Goal: Task Accomplishment & Management: Manage account settings

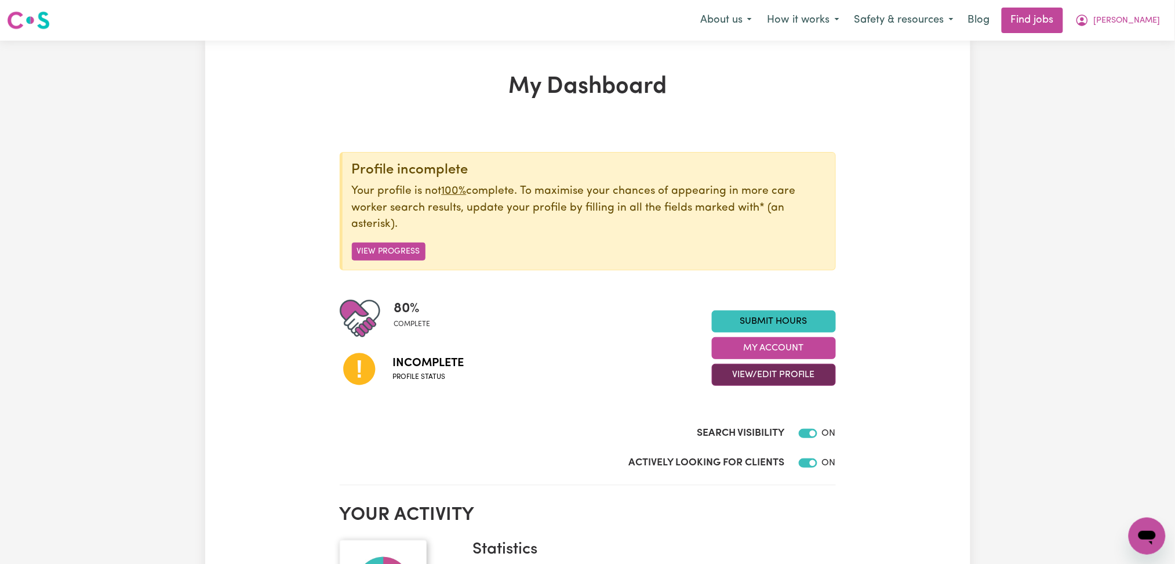
click at [736, 380] on button "View/Edit Profile" at bounding box center [774, 375] width 124 height 22
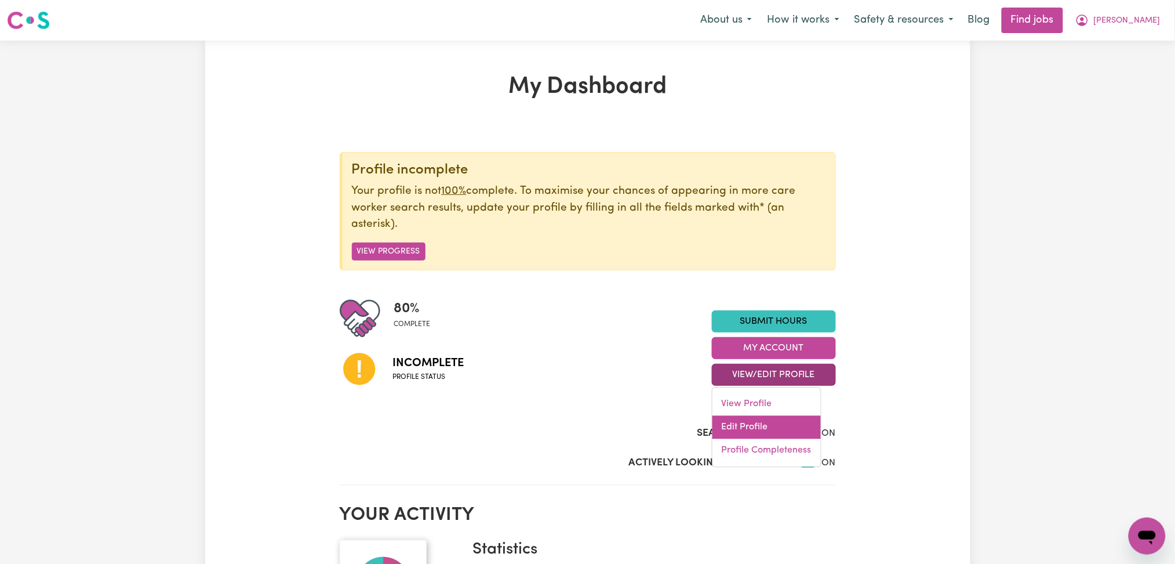
click at [727, 426] on link "Edit Profile" at bounding box center [767, 427] width 108 height 23
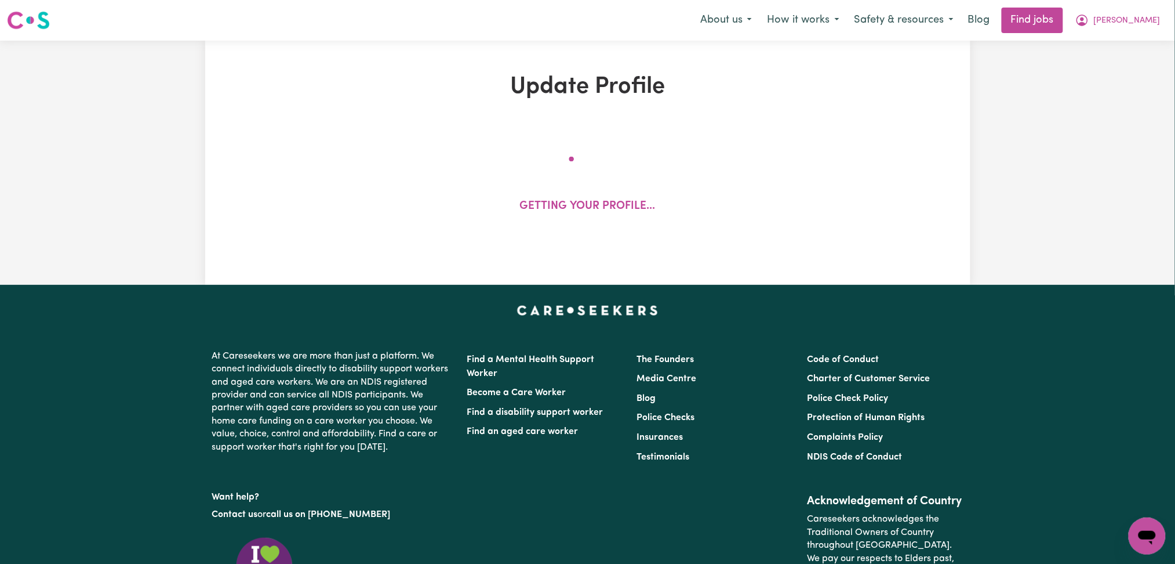
select select "female"
select select "Australian PR"
select select "Studying a healthcare related degree or qualification"
select select "37"
select select "40"
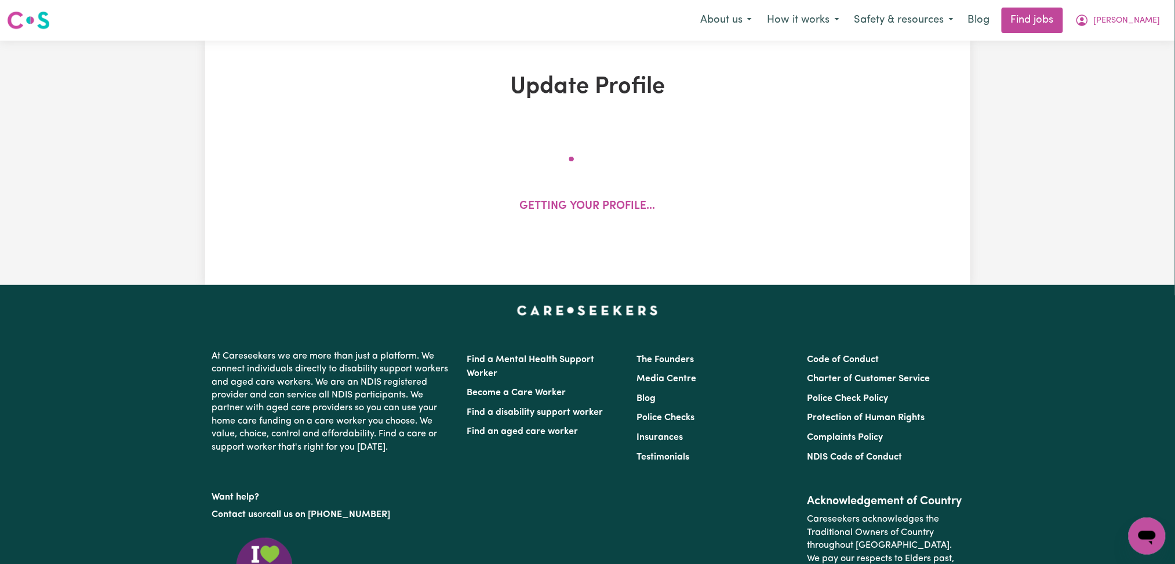
select select "40"
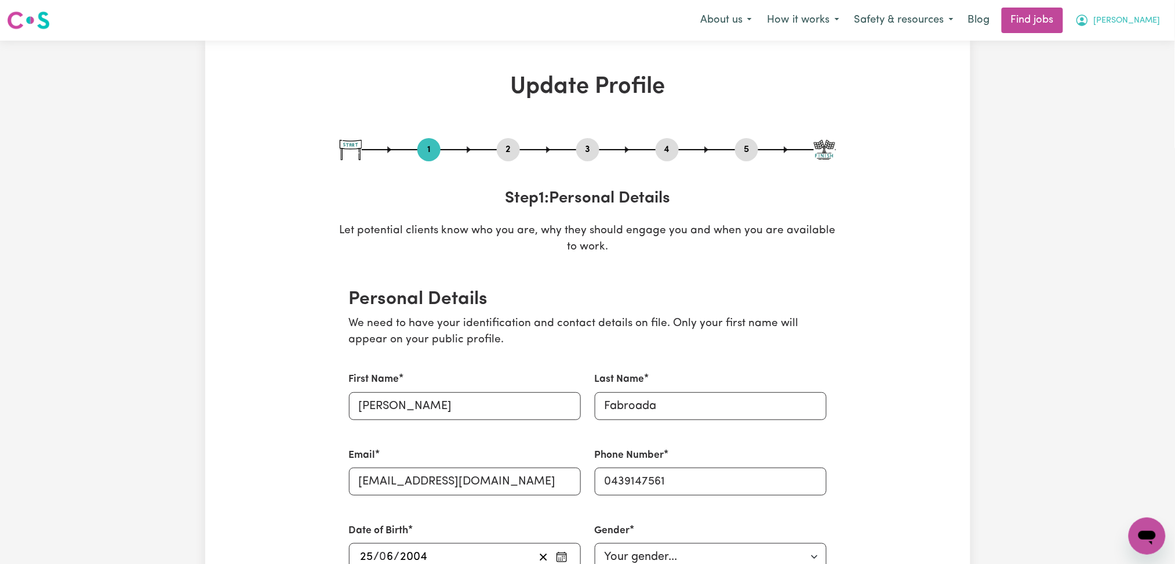
click at [1129, 13] on button "Dennise Maxene" at bounding box center [1118, 20] width 100 height 24
click at [1108, 66] on link "My Dashboard" at bounding box center [1122, 67] width 92 height 22
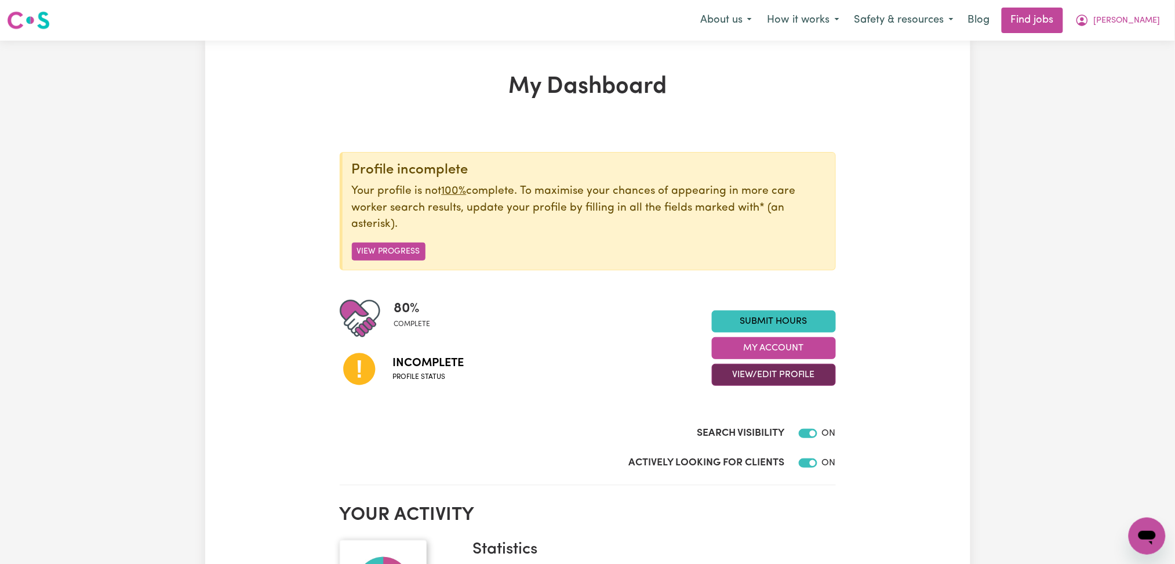
click at [785, 380] on button "View/Edit Profile" at bounding box center [774, 375] width 124 height 22
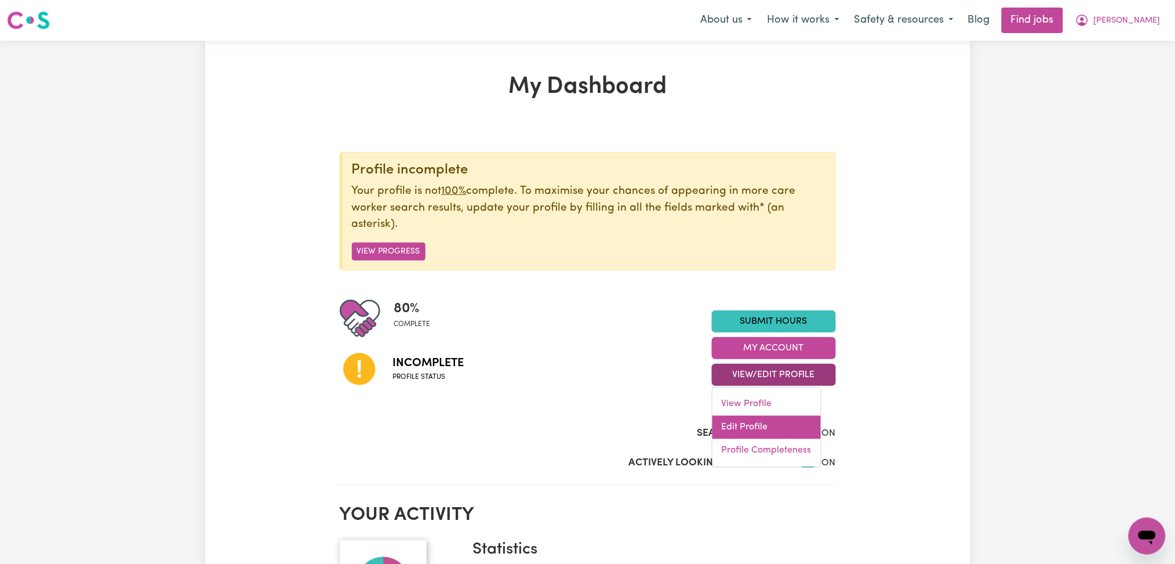
click at [763, 419] on link "Edit Profile" at bounding box center [767, 427] width 108 height 23
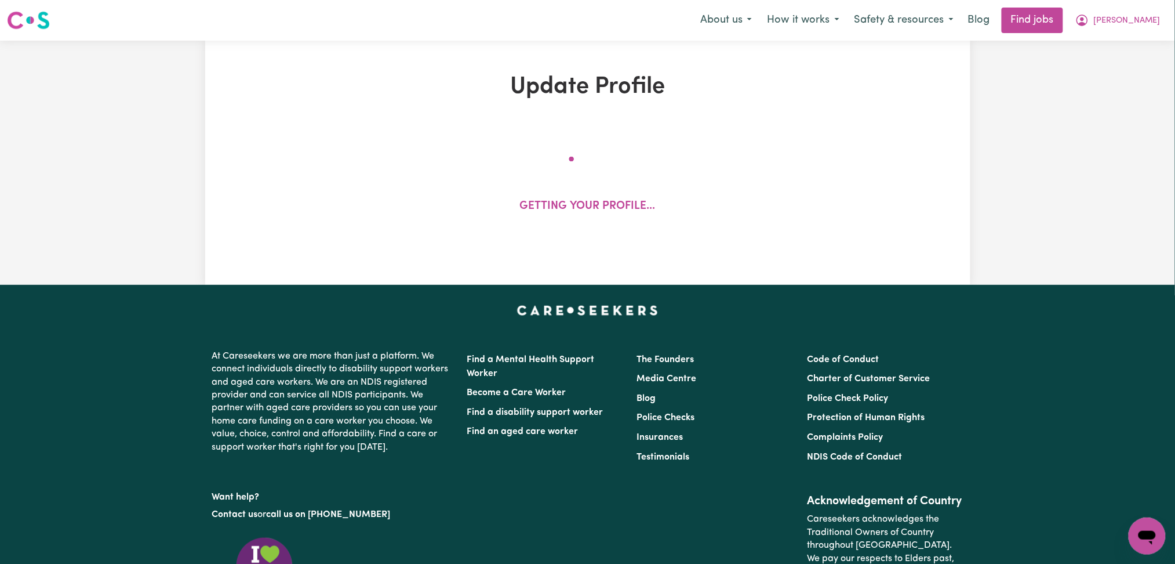
select select "female"
select select "Australian PR"
select select "Studying a healthcare related degree or qualification"
select select "37"
select select "40"
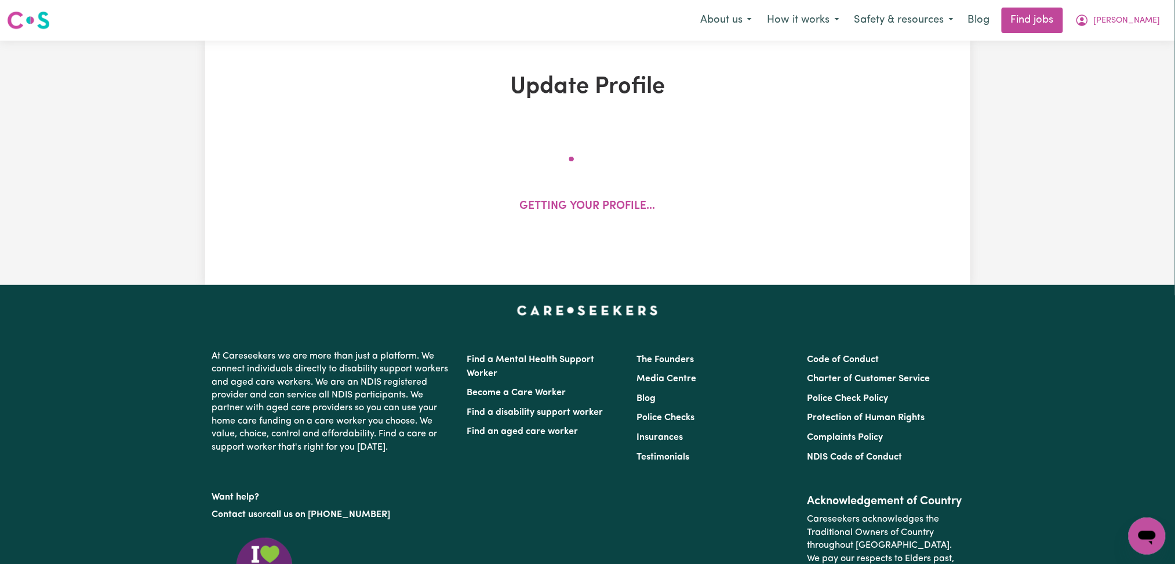
select select "40"
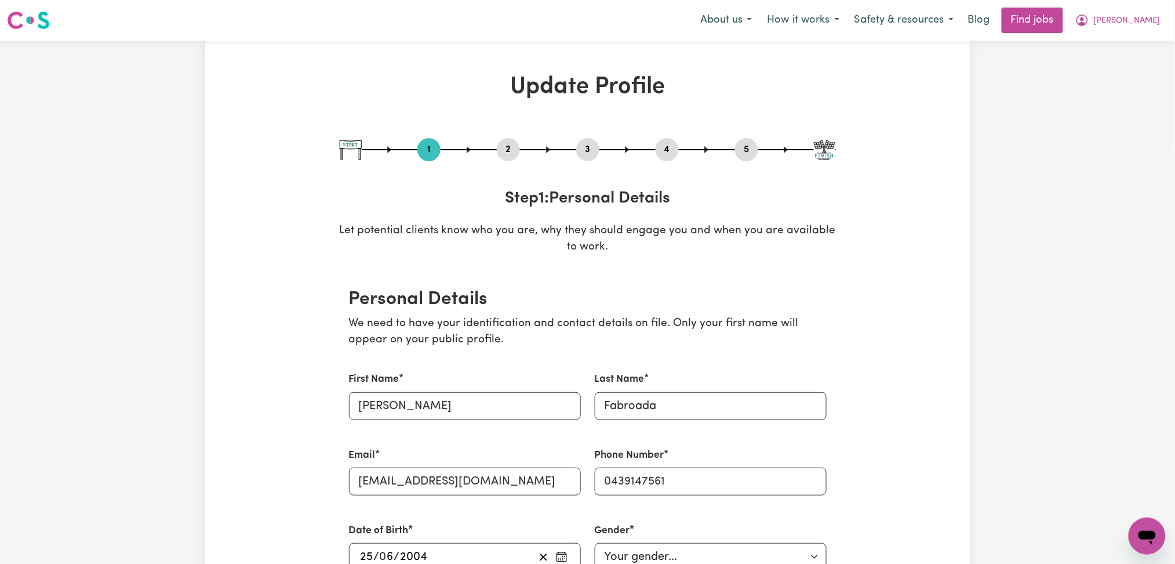
click at [508, 148] on button "2" at bounding box center [508, 149] width 23 height 15
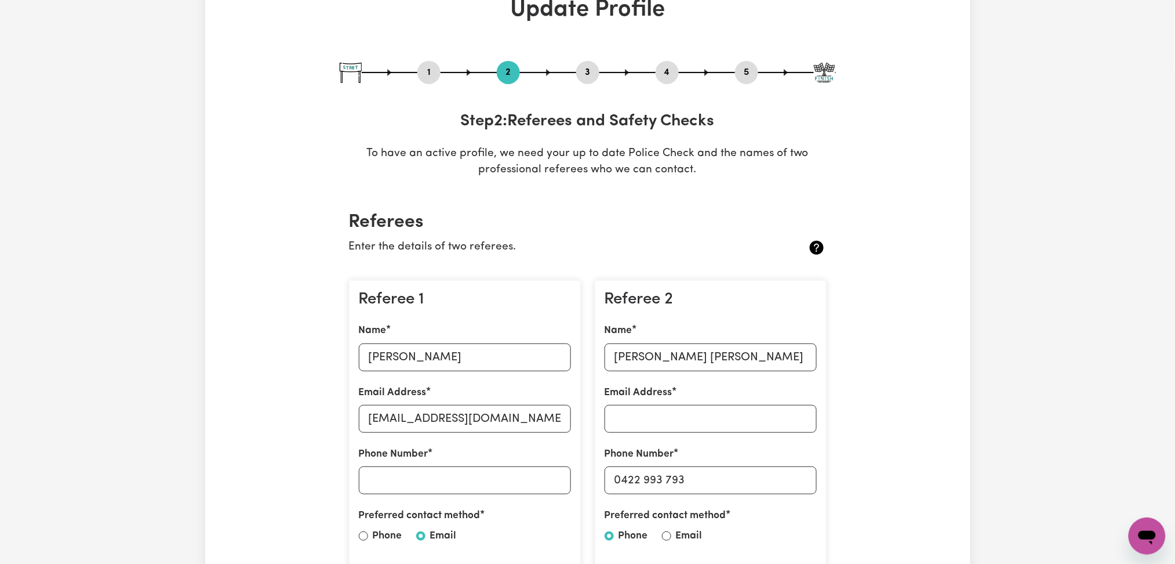
scroll to position [232, 0]
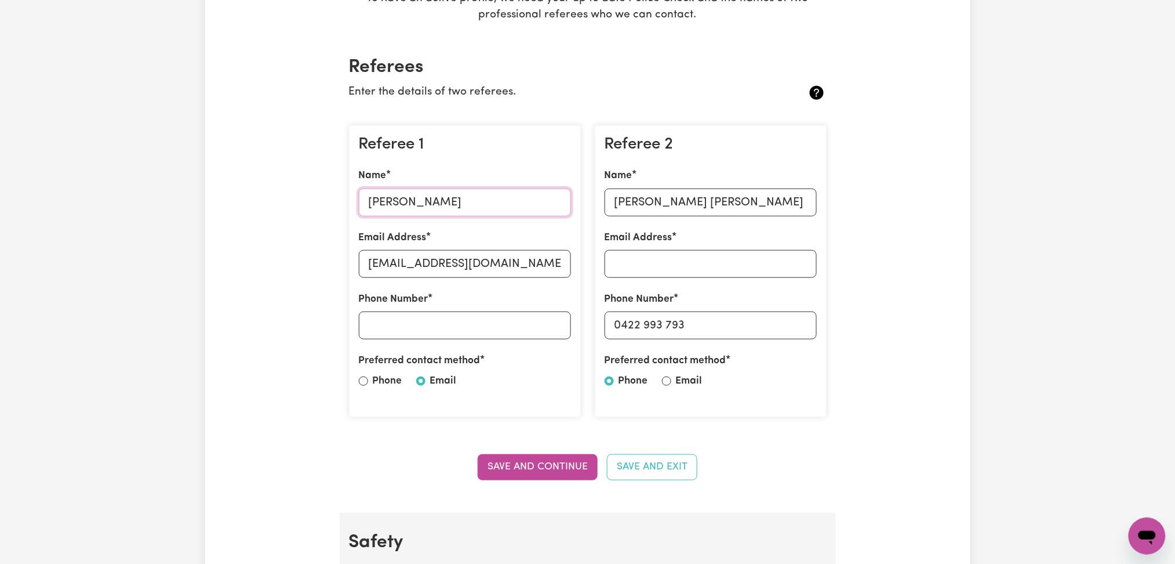
click at [434, 201] on input "Selvana Kateb" at bounding box center [465, 202] width 212 height 28
click at [412, 258] on input "selvanakateb@gmail.com" at bounding box center [465, 264] width 212 height 28
click at [711, 200] on input "Marquisha Ashtynne Garcia" at bounding box center [711, 202] width 212 height 28
drag, startPoint x: 620, startPoint y: 319, endPoint x: 787, endPoint y: 325, distance: 166.5
click at [787, 325] on input "0422 993 793" at bounding box center [711, 325] width 212 height 28
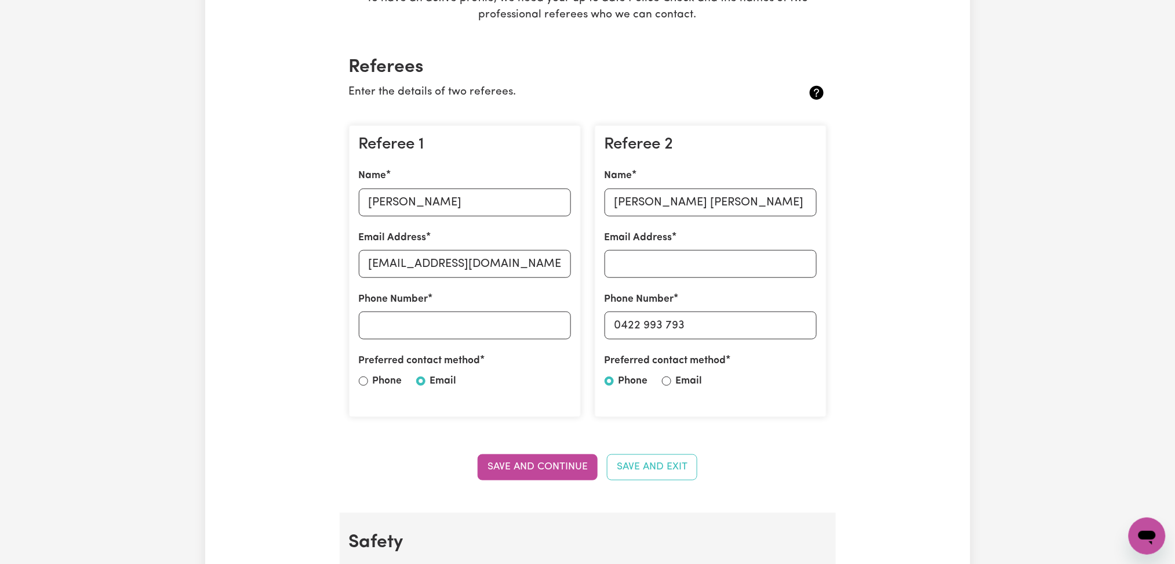
scroll to position [0, 0]
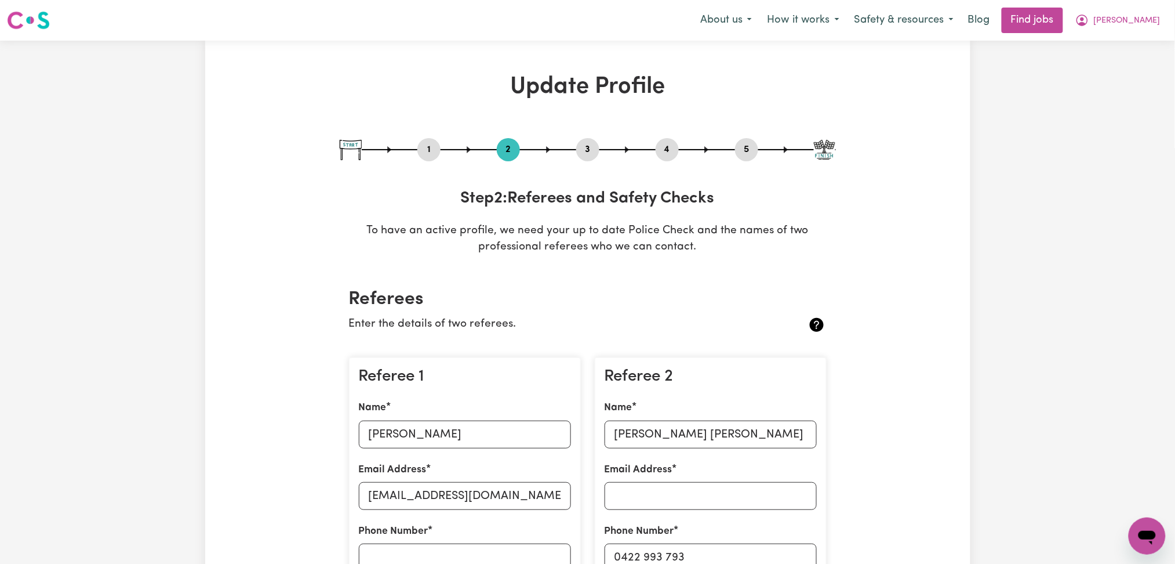
click at [754, 154] on button "5" at bounding box center [746, 149] width 23 height 15
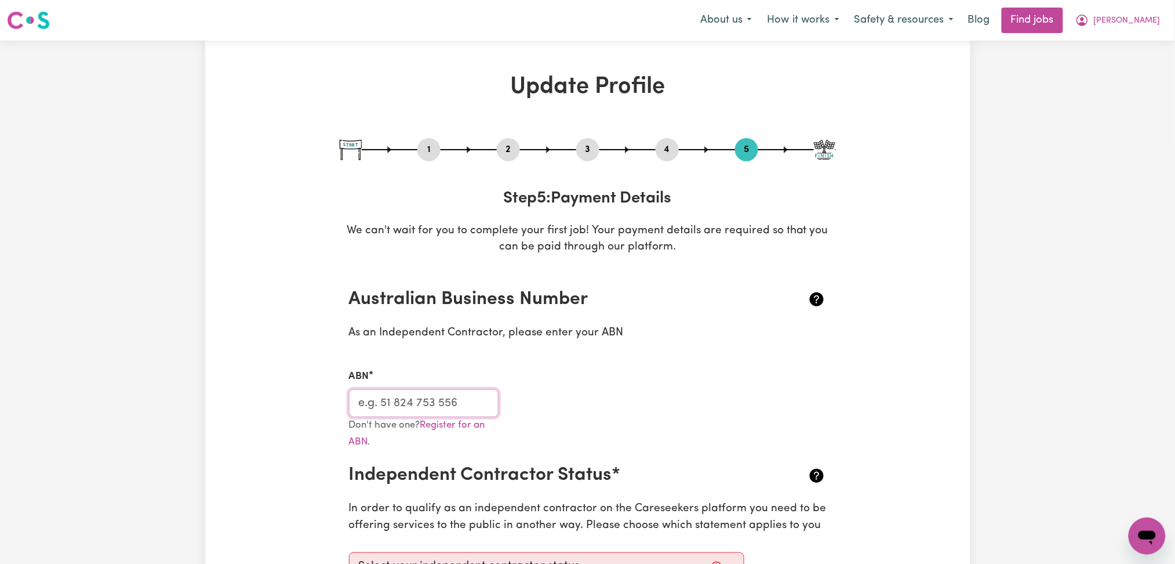
click at [390, 404] on input "ABN" at bounding box center [424, 403] width 150 height 28
click at [1120, 19] on span "Dennise Maxene" at bounding box center [1127, 20] width 67 height 13
click at [1106, 82] on link "Logout" at bounding box center [1122, 89] width 92 height 22
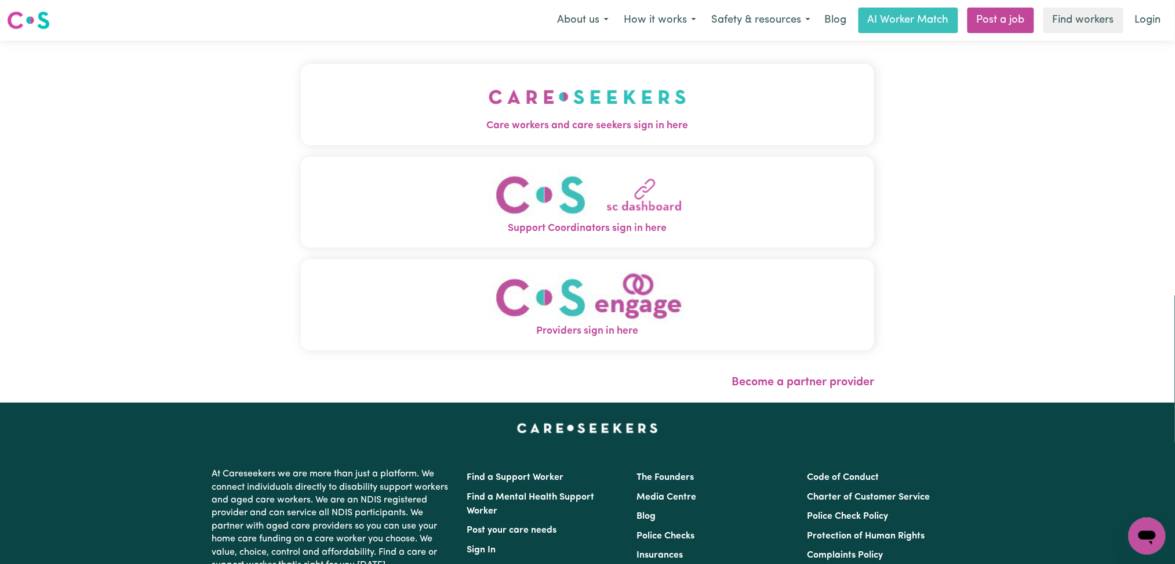
click at [446, 121] on span "Care workers and care seekers sign in here" at bounding box center [588, 125] width 574 height 15
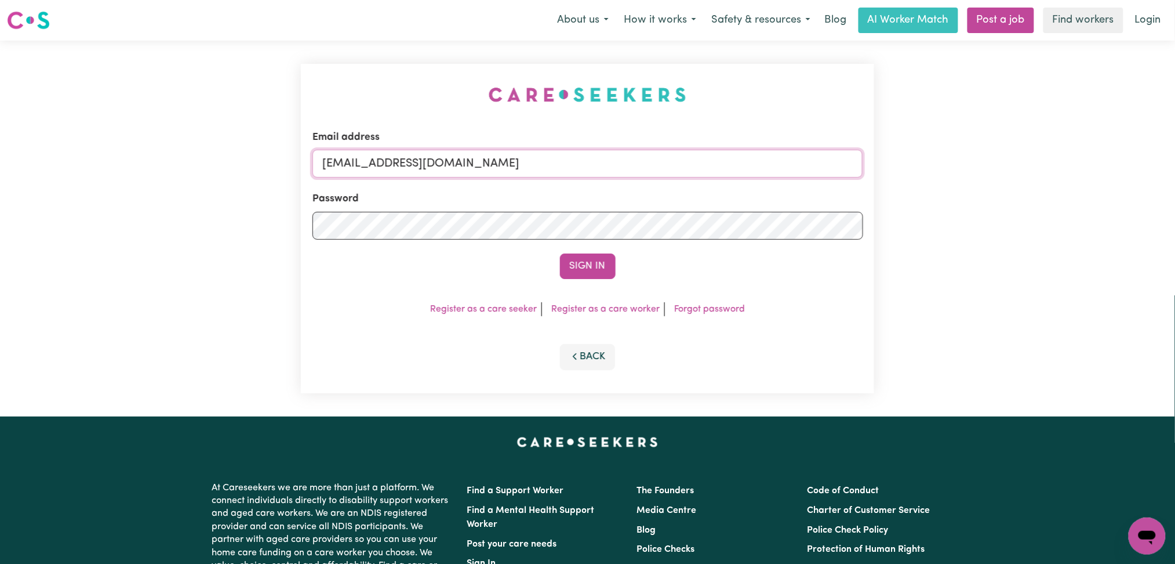
drag, startPoint x: 474, startPoint y: 163, endPoint x: 471, endPoint y: 176, distance: 13.1
click at [474, 163] on input "onboardingcs@careseekers.com.au" at bounding box center [587, 164] width 551 height 28
drag, startPoint x: 382, startPoint y: 167, endPoint x: 663, endPoint y: 188, distance: 282.0
click at [663, 188] on form "Email address Superuser~jakedworkin@hotmail.com Password Sign In" at bounding box center [587, 204] width 551 height 149
type input "Superuser~kristiejmalone@gmail.com"
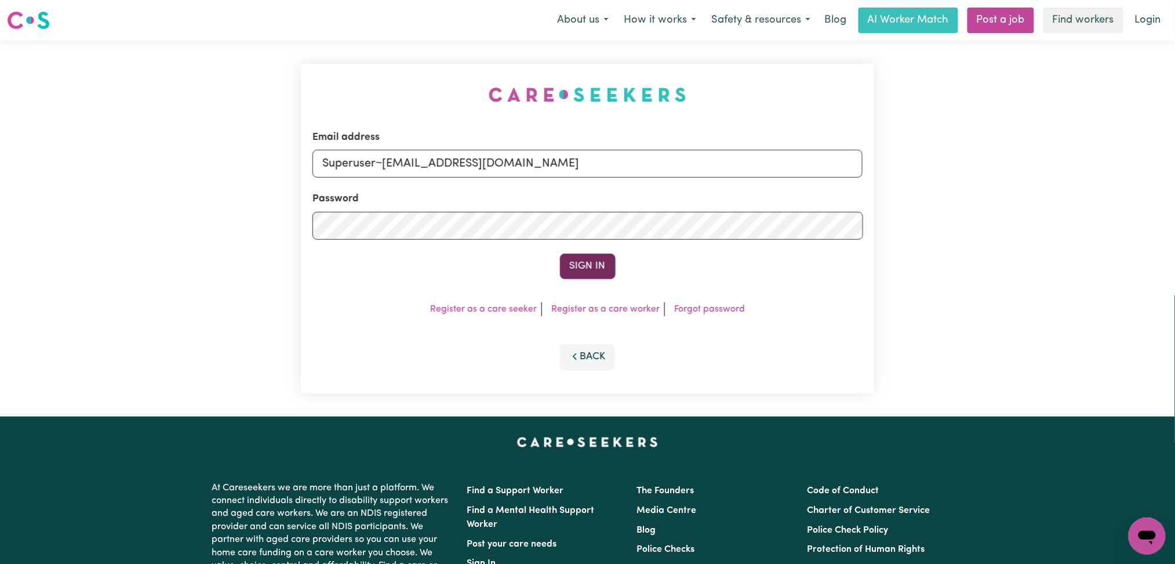
click at [561, 252] on form "Email address Superuser~kristiejmalone@gmail.com Password Sign In" at bounding box center [587, 204] width 551 height 149
click at [572, 263] on button "Sign In" at bounding box center [588, 266] width 56 height 26
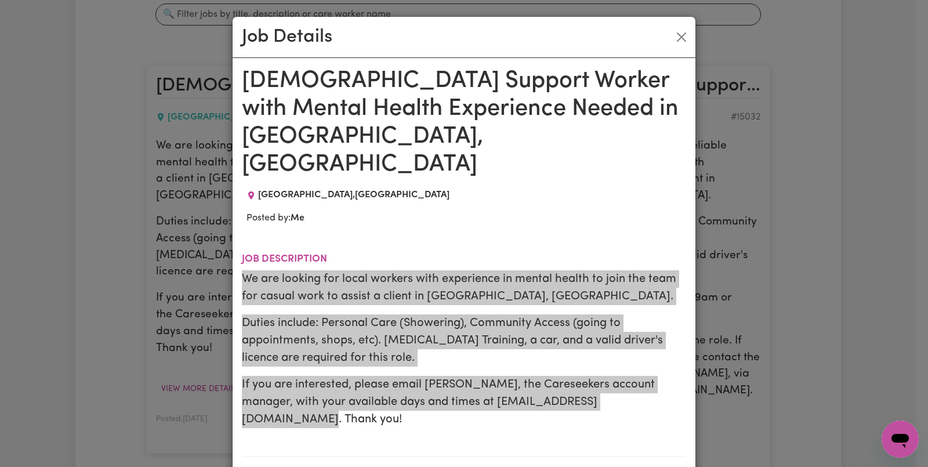
scroll to position [232, 0]
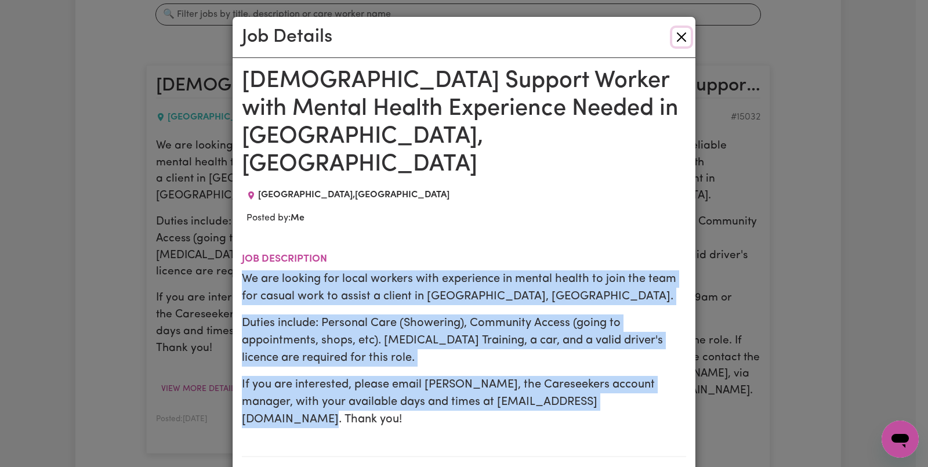
click at [675, 41] on button "Close" at bounding box center [681, 37] width 19 height 19
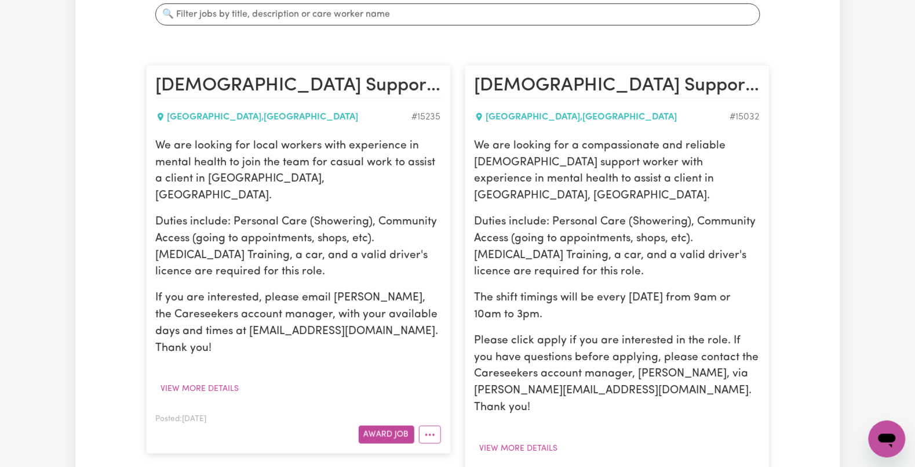
scroll to position [0, 0]
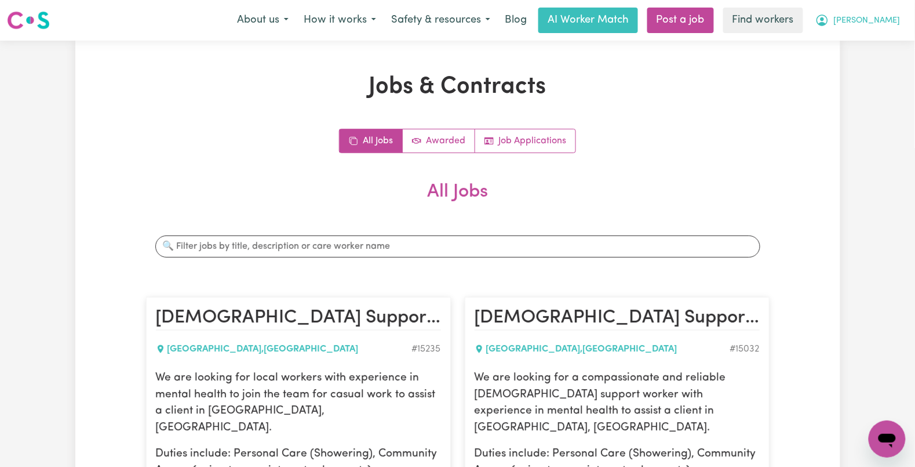
click at [869, 17] on span "[PERSON_NAME]" at bounding box center [867, 20] width 67 height 13
click at [859, 68] on link "Logout" at bounding box center [862, 67] width 92 height 22
